Goal: Use online tool/utility: Use online tool/utility

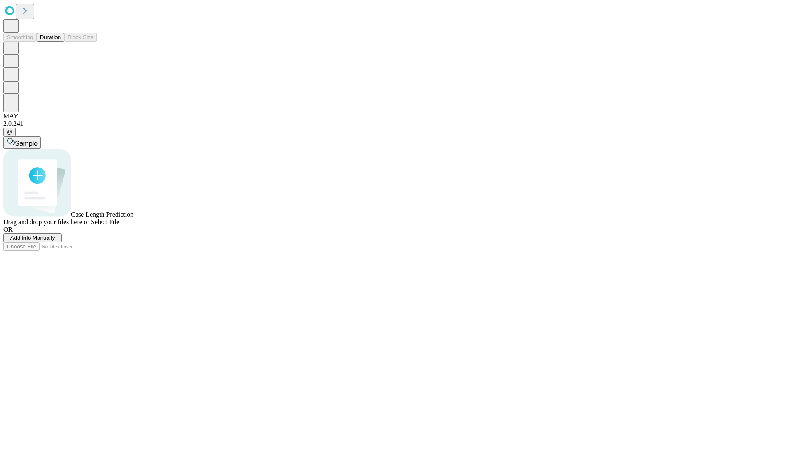
click at [61, 42] on button "Duration" at bounding box center [51, 37] width 28 height 9
click at [38, 140] on span "Sample" at bounding box center [26, 143] width 23 height 7
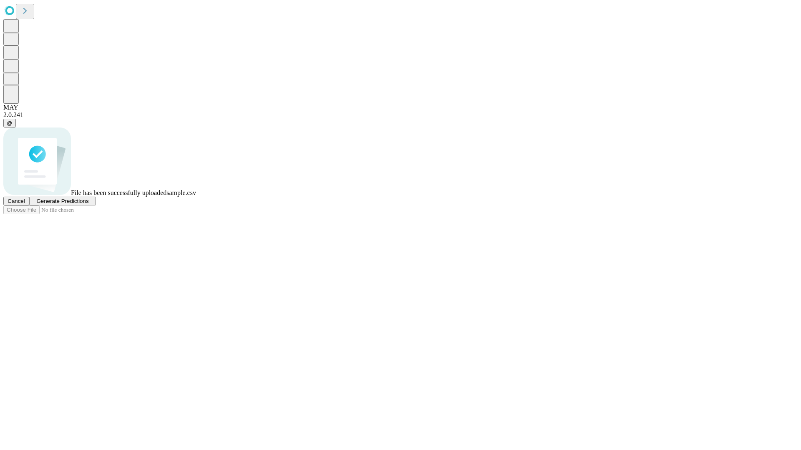
click at [88, 204] on span "Generate Predictions" at bounding box center [62, 201] width 52 height 6
